Goal: Entertainment & Leisure: Consume media (video, audio)

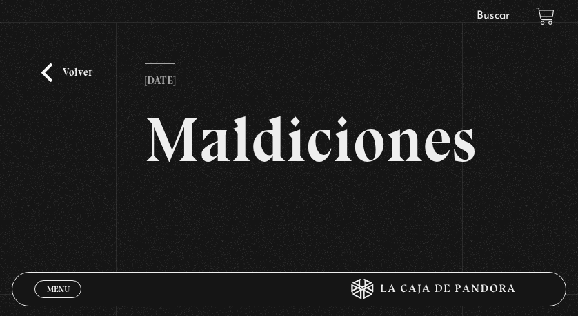
click at [48, 71] on link "Volver" at bounding box center [66, 72] width 51 height 19
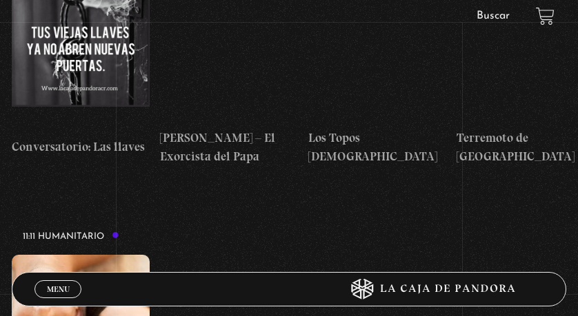
scroll to position [4206, 0]
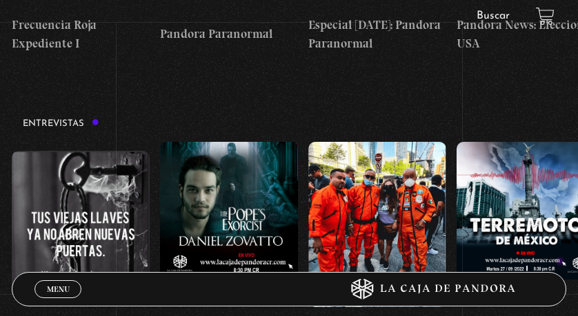
click at [54, 151] on figure at bounding box center [81, 233] width 138 height 165
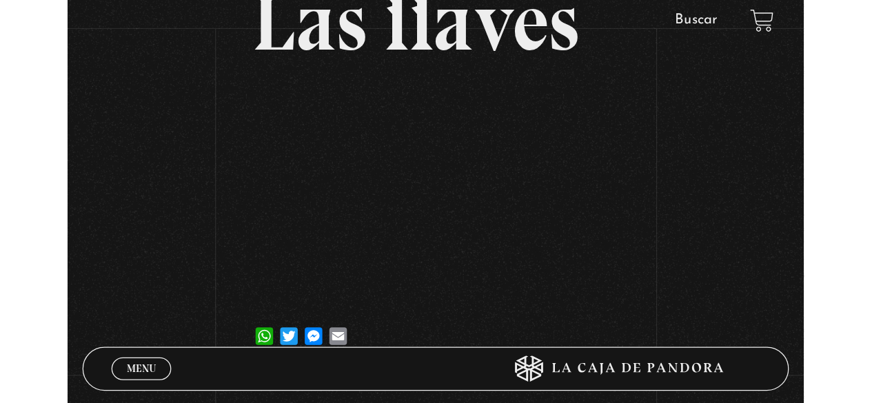
scroll to position [207, 0]
